Goal: Transaction & Acquisition: Purchase product/service

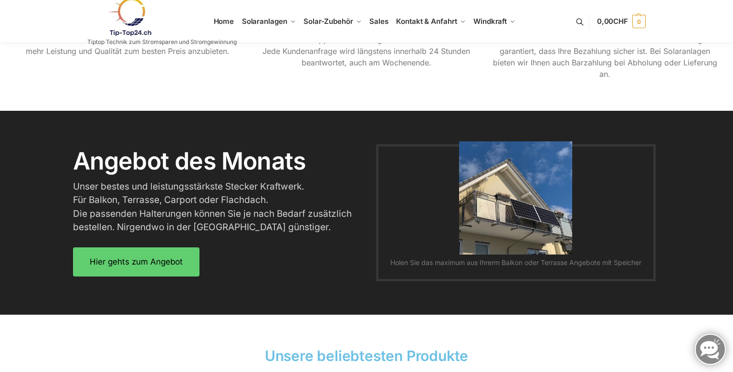
scroll to position [1127, 0]
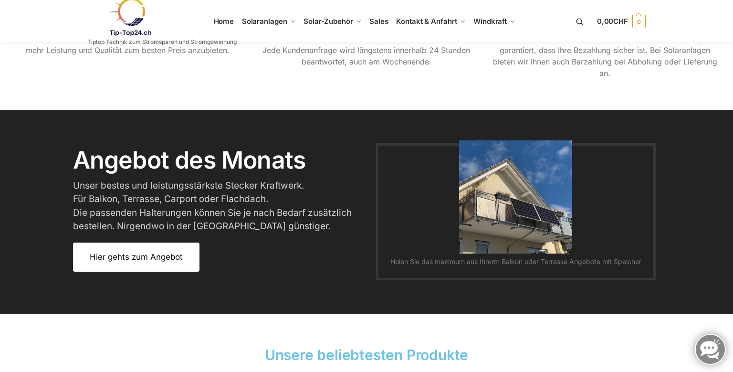
click at [165, 268] on link "Hier gehts zum Angebot" at bounding box center [136, 256] width 126 height 29
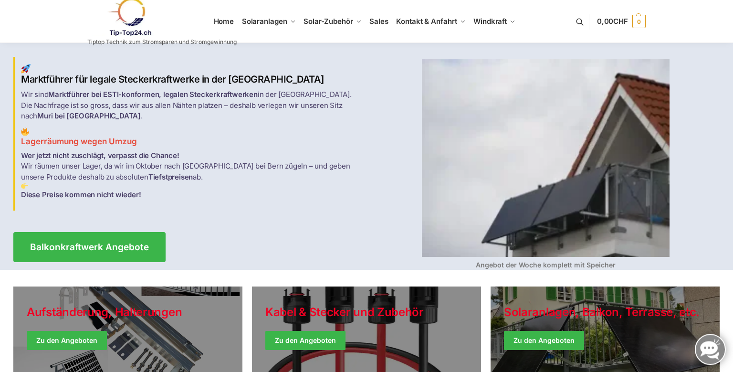
scroll to position [0, 0]
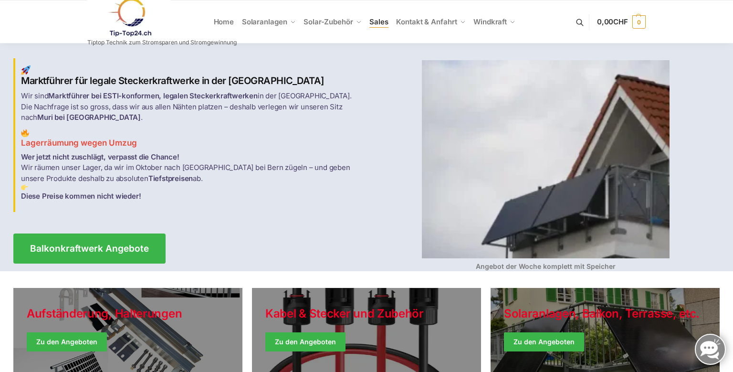
click at [384, 23] on span "Sales" at bounding box center [378, 21] width 19 height 9
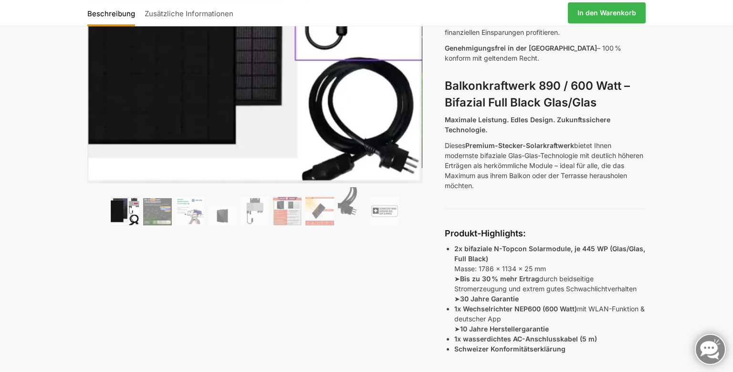
scroll to position [220, 0]
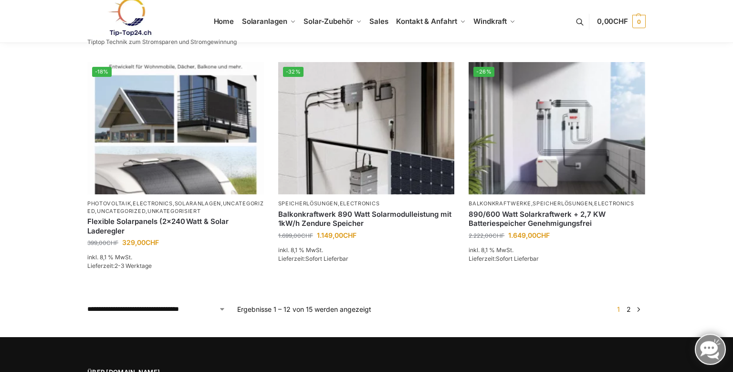
scroll to position [828, 0]
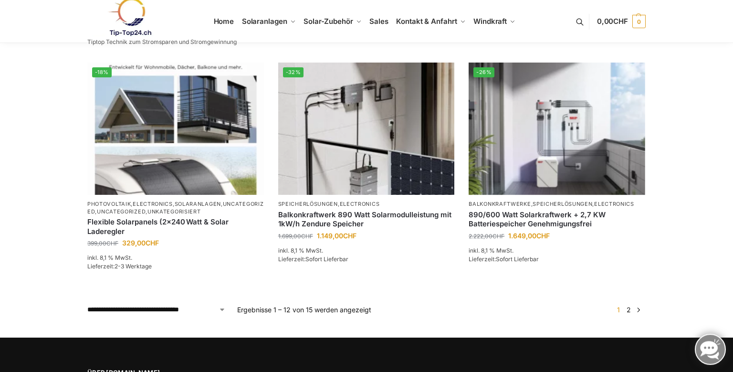
click at [642, 309] on link "→" at bounding box center [638, 309] width 7 height 10
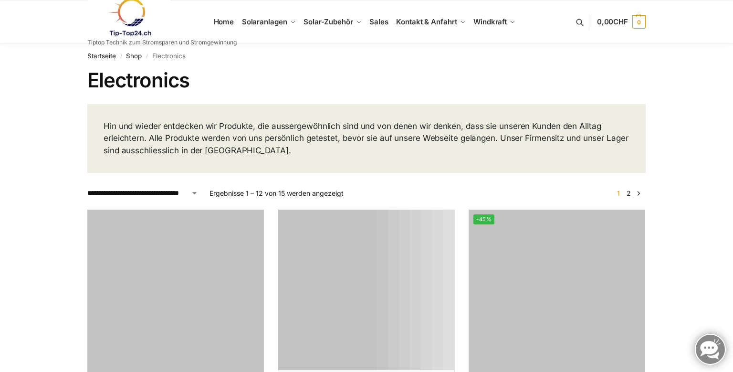
scroll to position [828, 0]
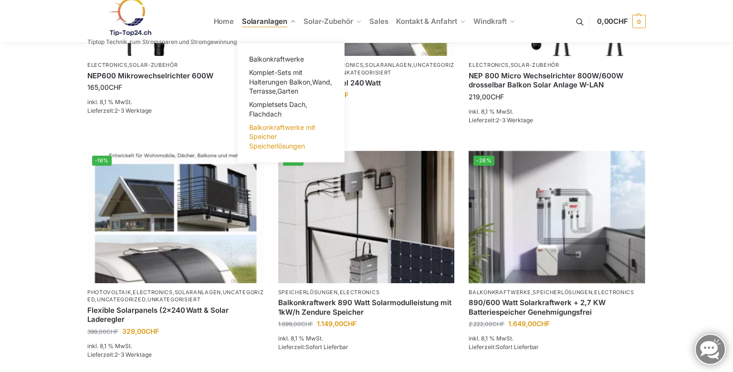
click at [264, 145] on span "Balkonkraftwerke mit Speicher Speicherlösungen" at bounding box center [282, 136] width 66 height 27
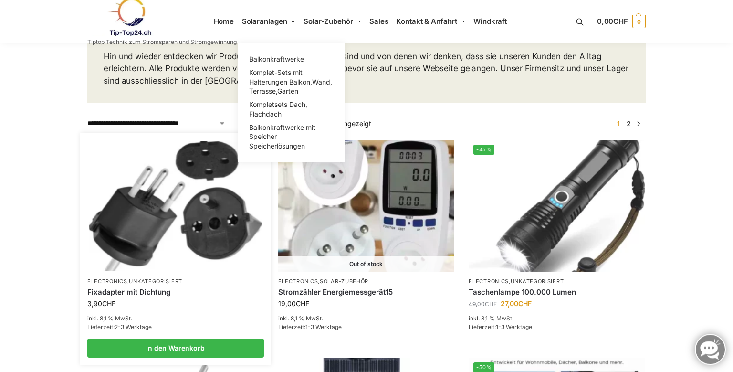
scroll to position [69, 0]
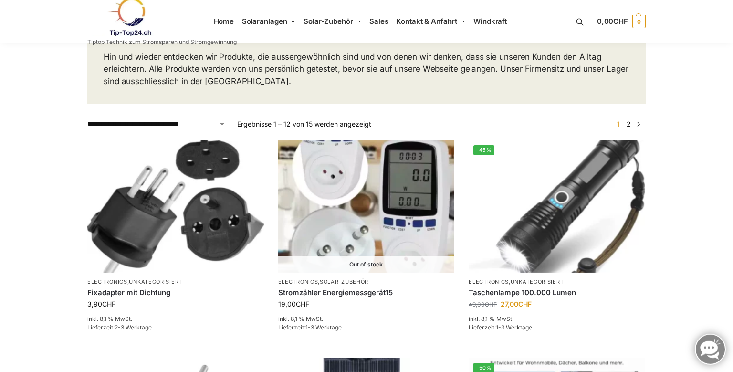
click at [632, 125] on link "2" at bounding box center [628, 124] width 9 height 8
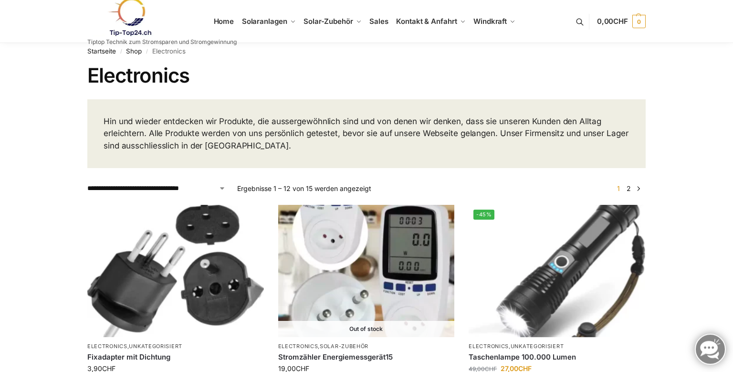
scroll to position [0, 0]
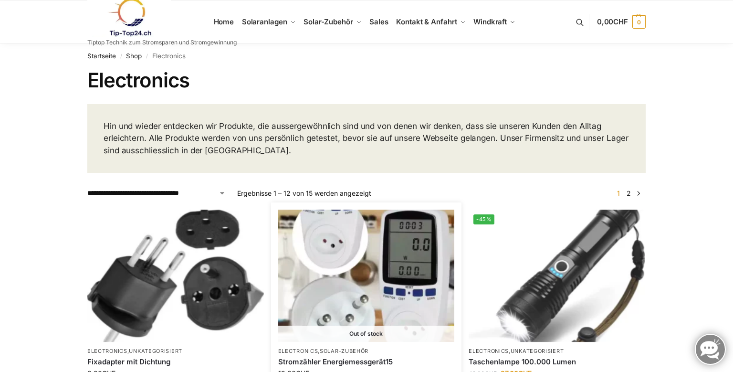
click at [398, 250] on img at bounding box center [366, 275] width 177 height 132
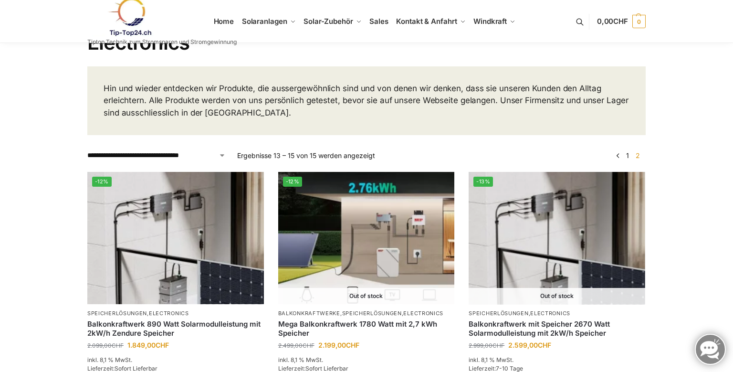
scroll to position [39, 0]
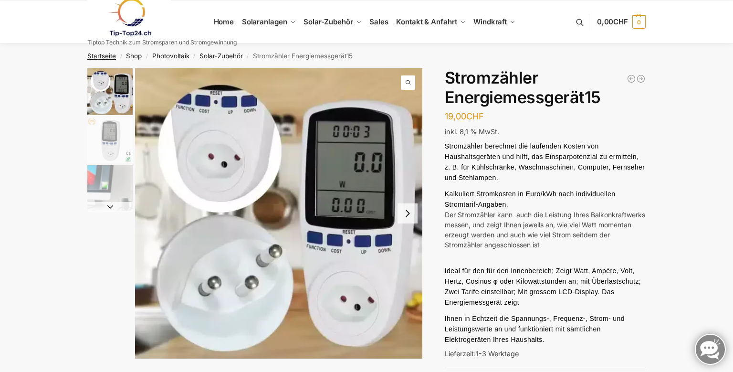
click at [98, 57] on link "Startseite" at bounding box center [101, 56] width 29 height 8
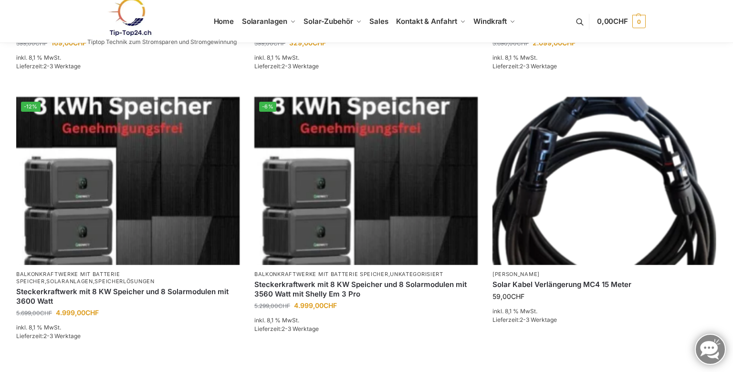
scroll to position [609, 0]
